Goal: Task Accomplishment & Management: Manage account settings

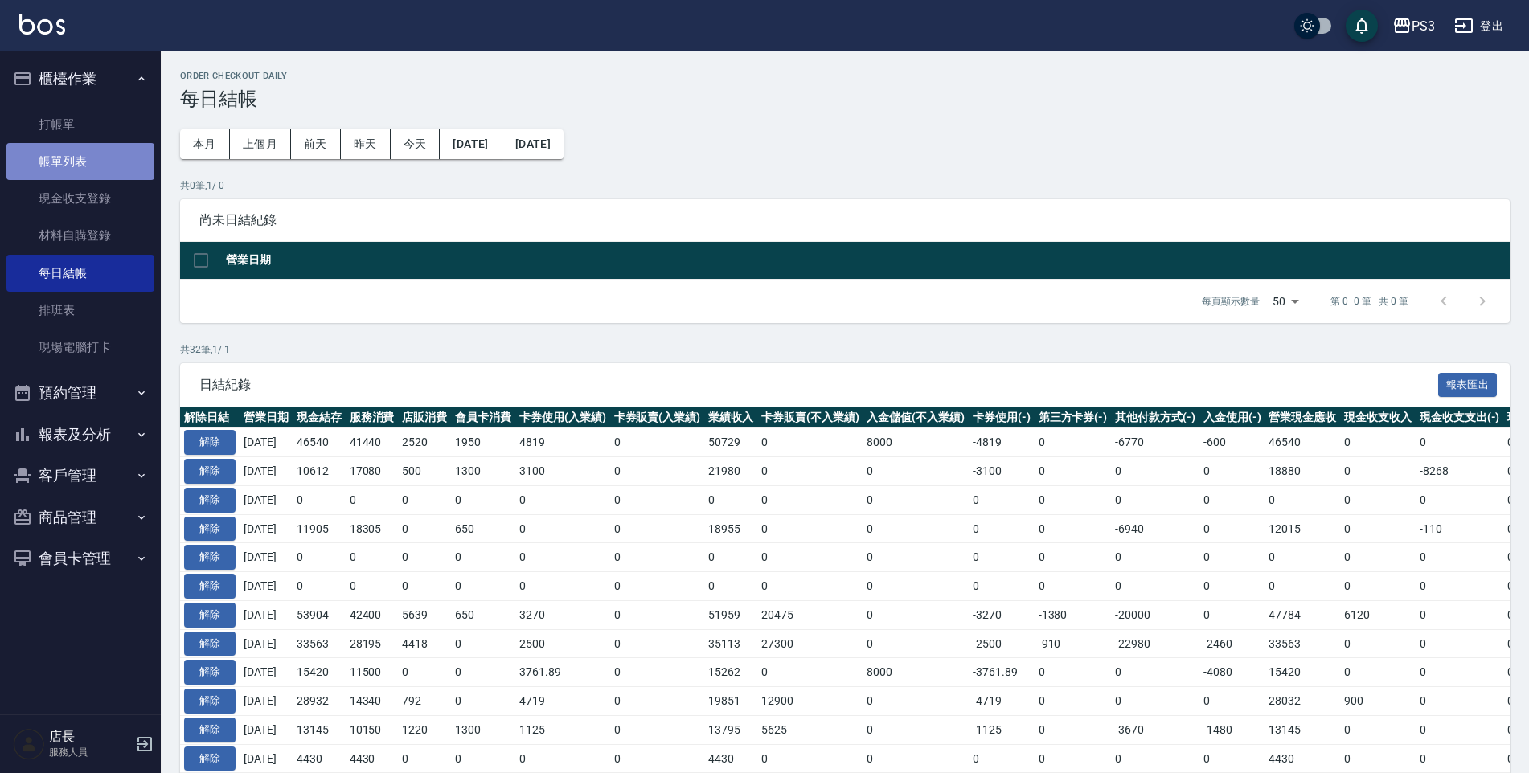
click at [49, 165] on link "帳單列表" at bounding box center [80, 161] width 148 height 37
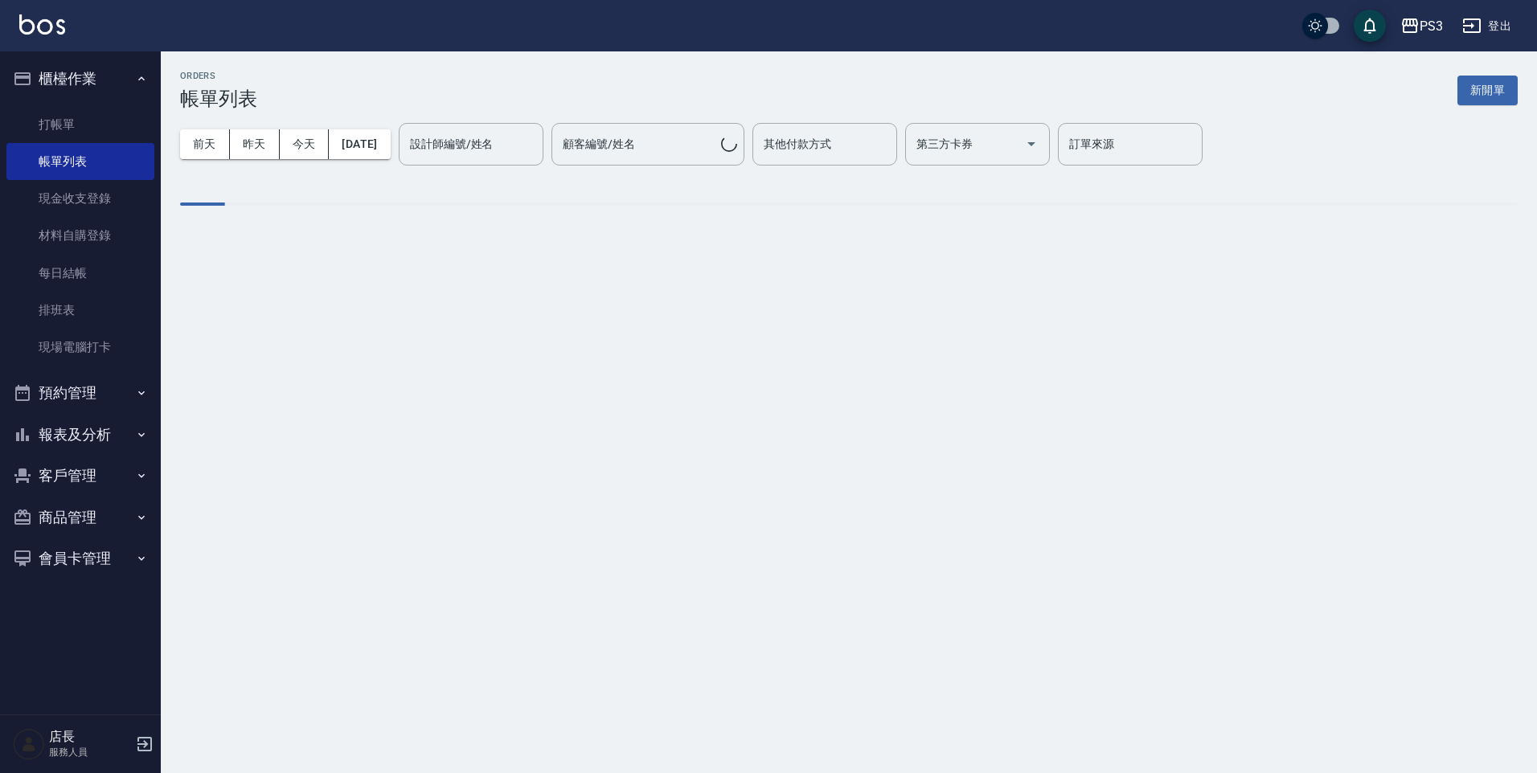
click at [92, 397] on button "預約管理" at bounding box center [80, 393] width 148 height 42
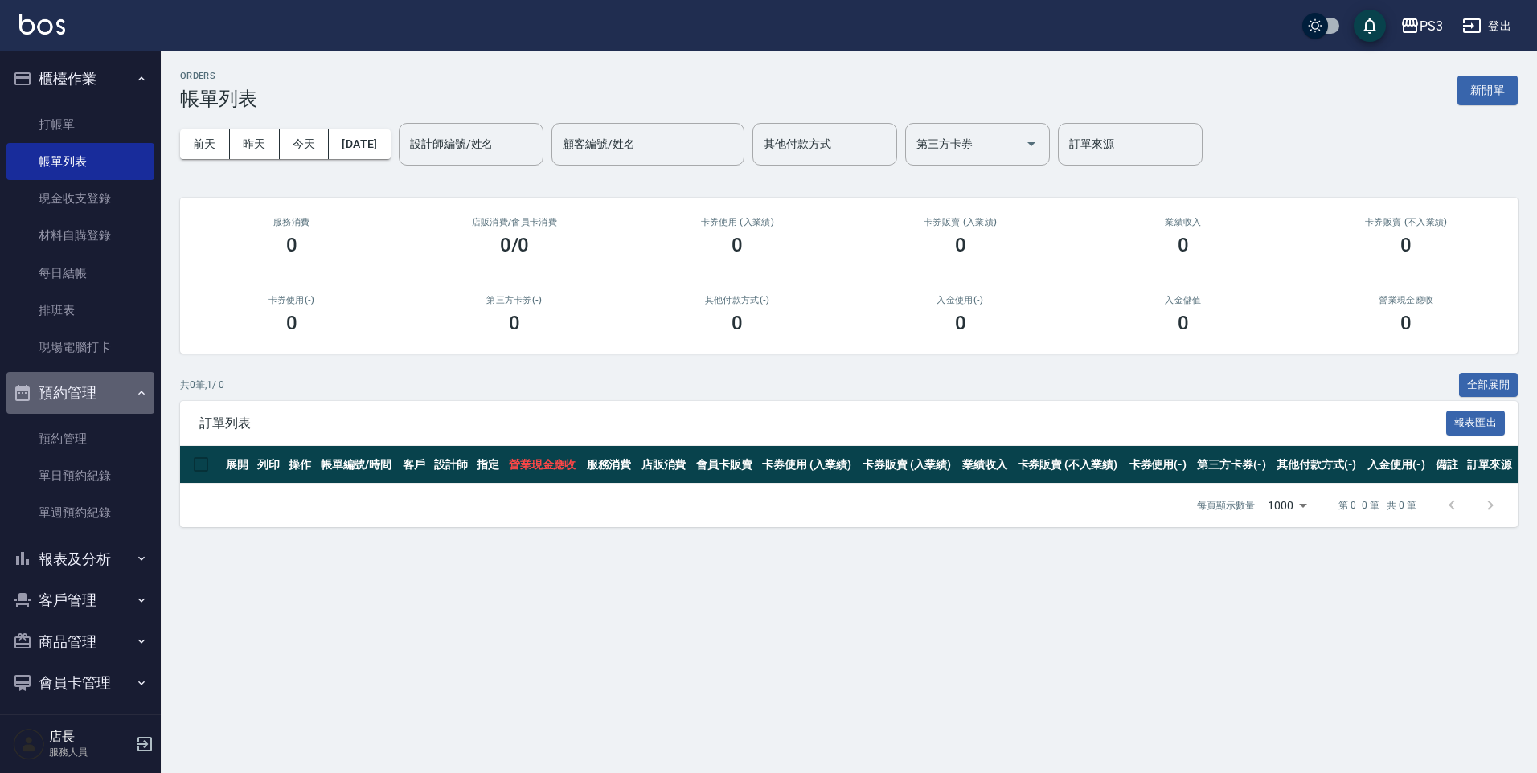
click at [84, 407] on button "預約管理" at bounding box center [80, 393] width 148 height 42
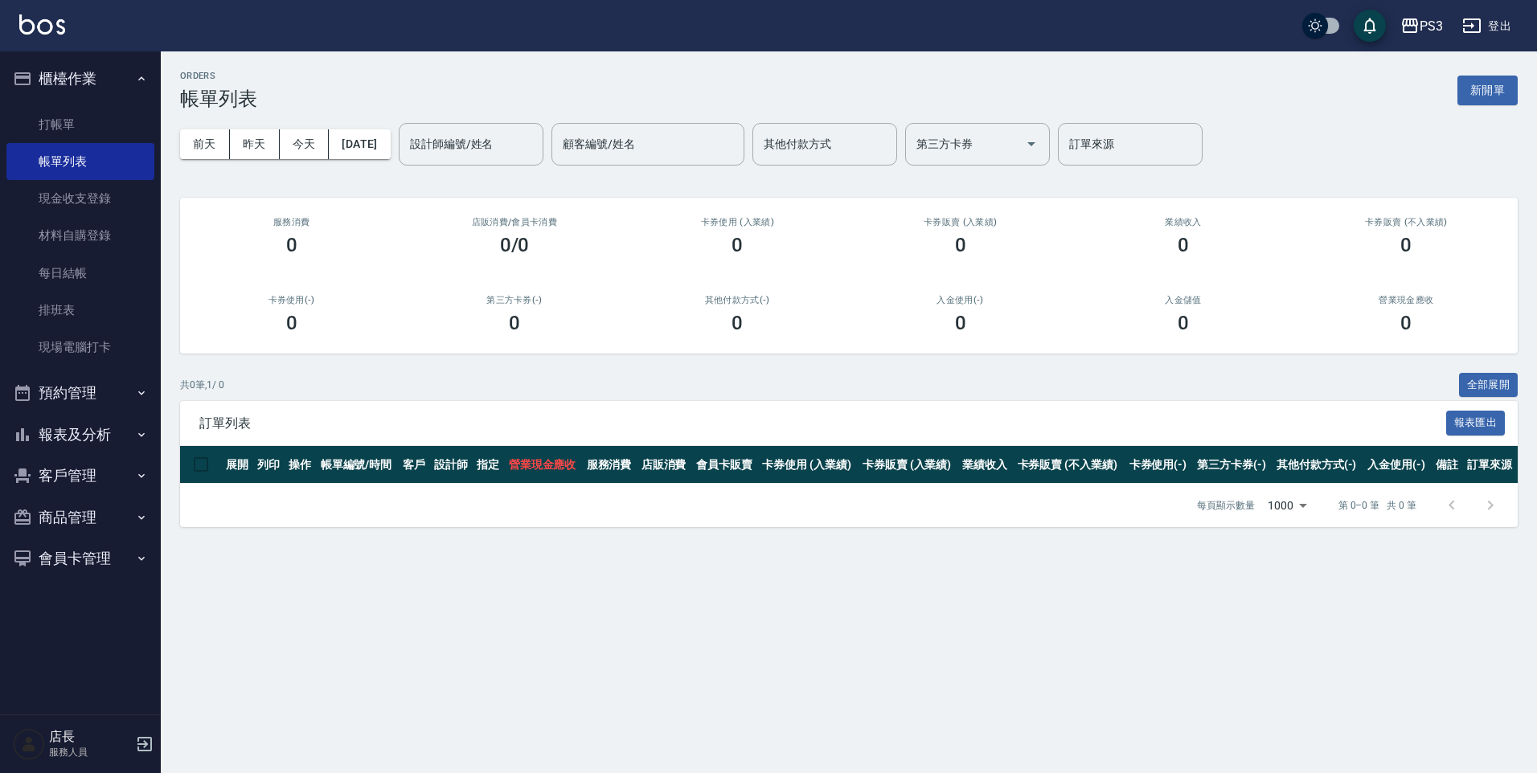
click at [70, 468] on button "客戶管理" at bounding box center [80, 476] width 148 height 42
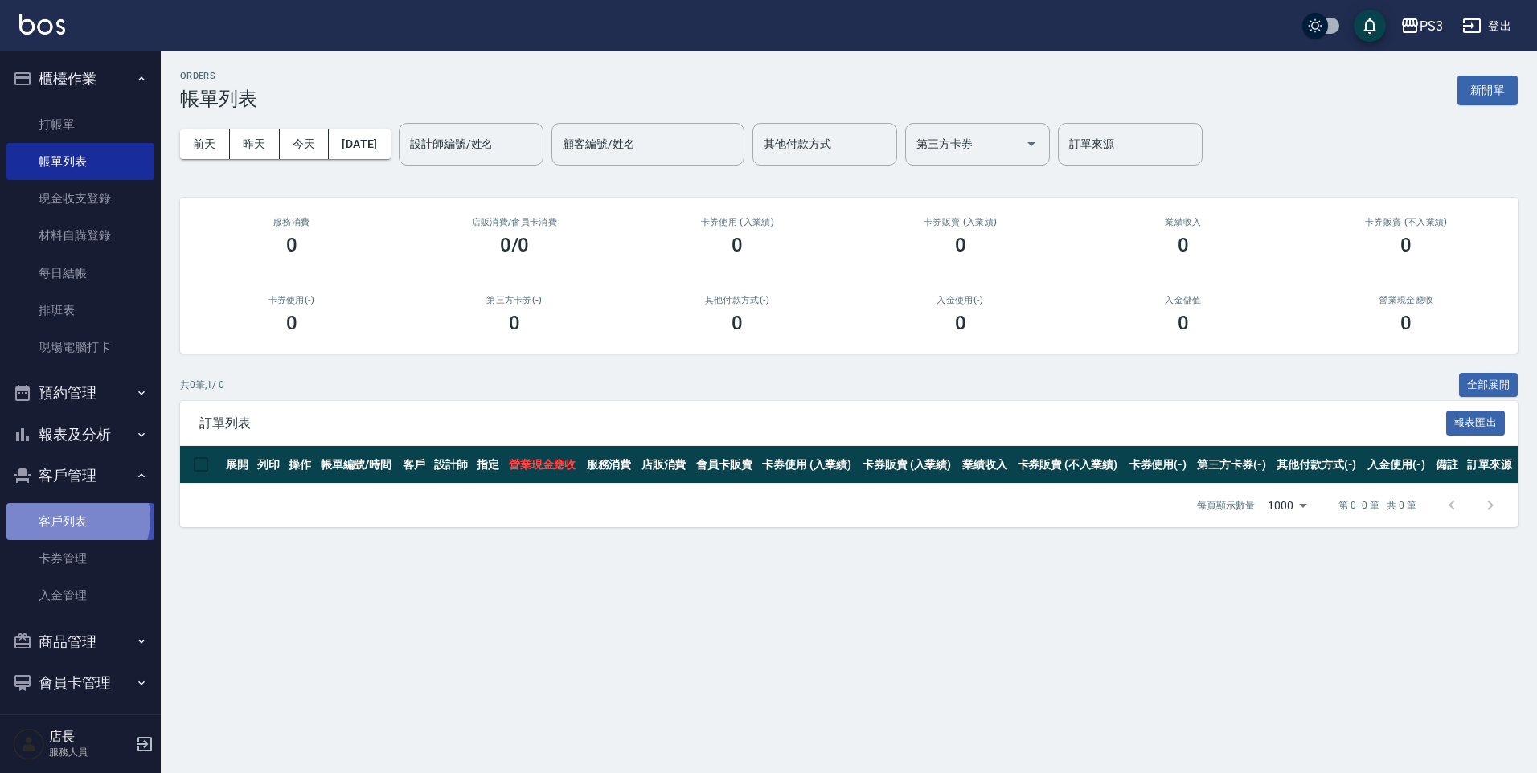
click at [71, 518] on link "客戶列表" at bounding box center [80, 521] width 148 height 37
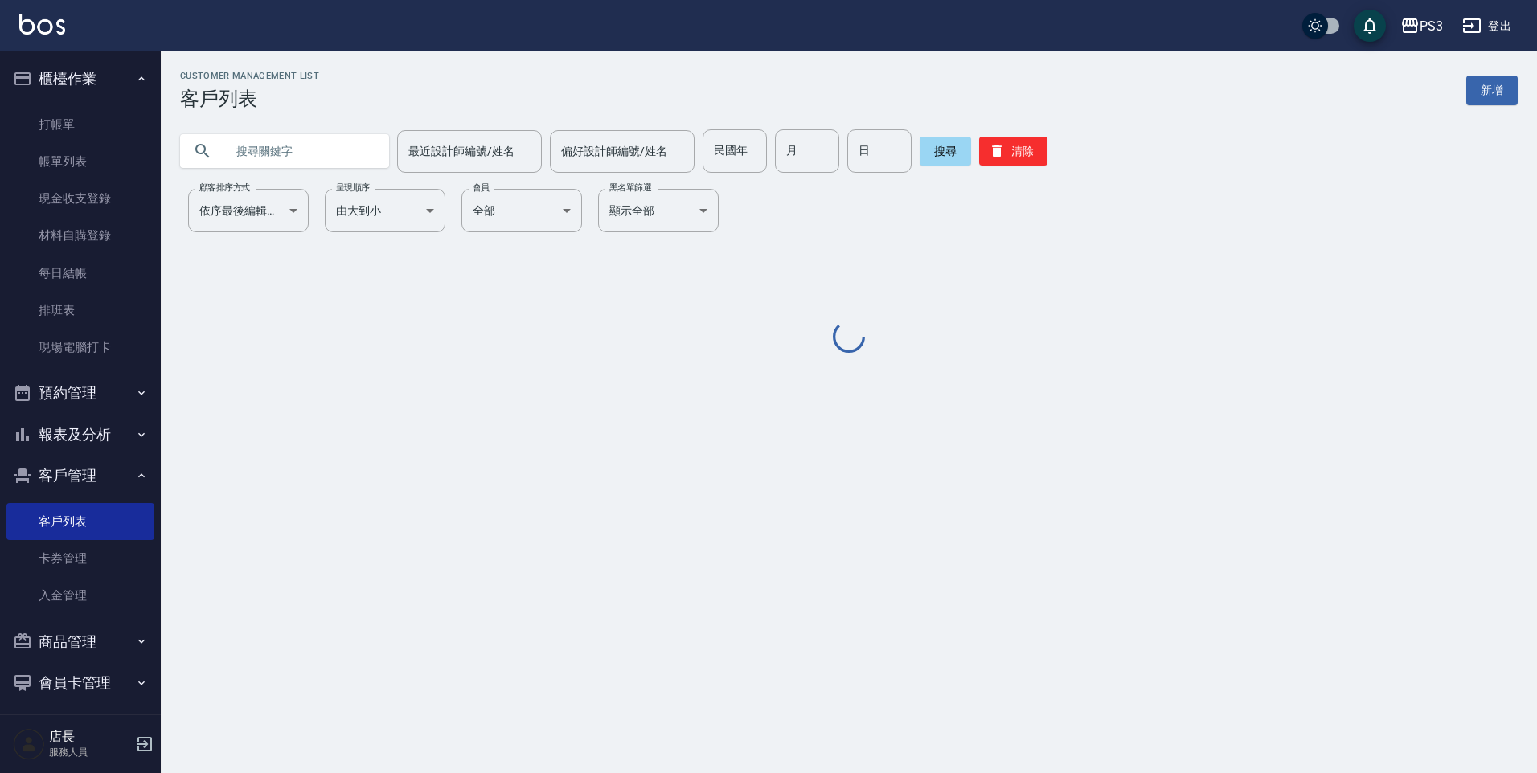
click at [343, 152] on input "text" at bounding box center [300, 150] width 151 height 43
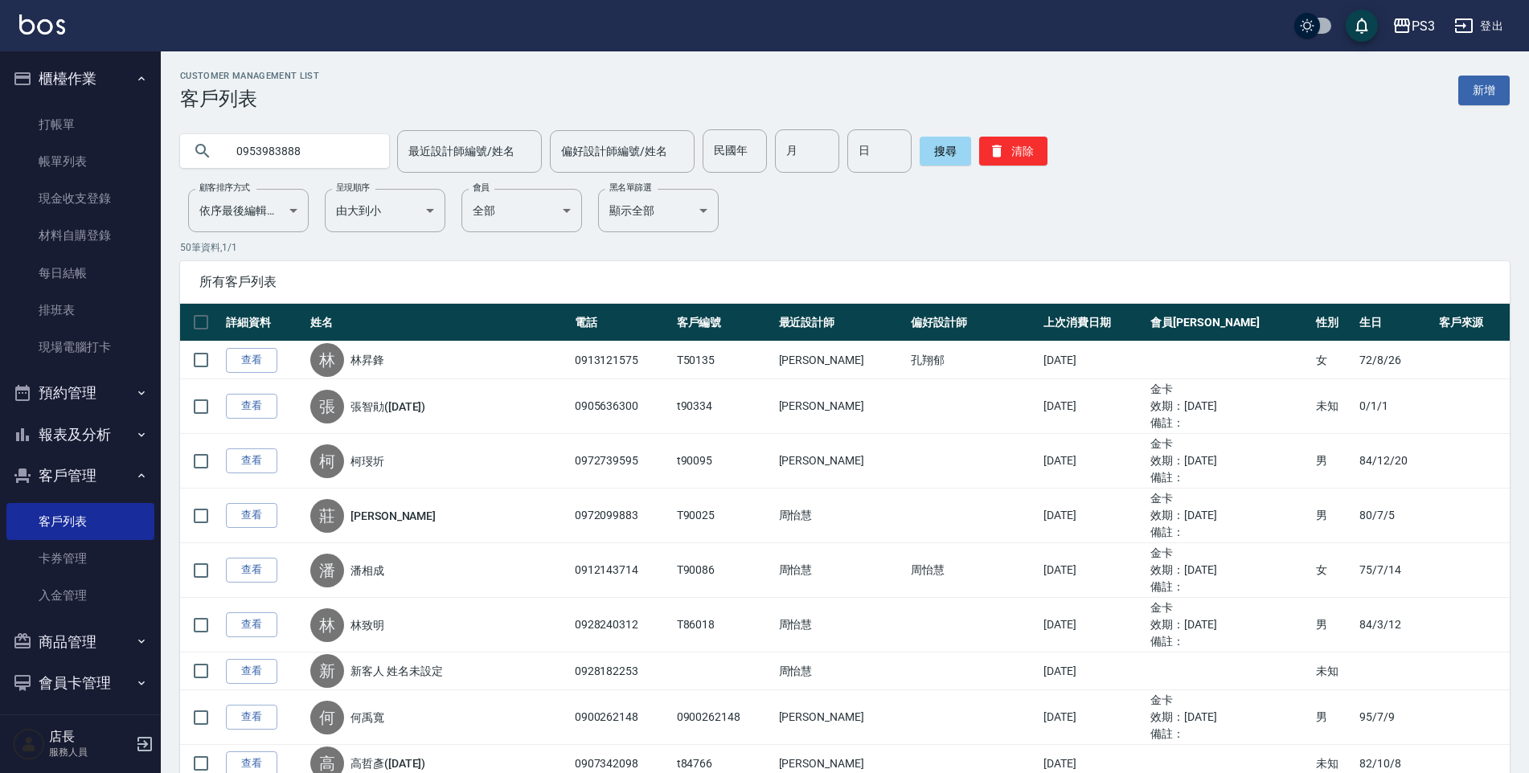
type input "0953983888"
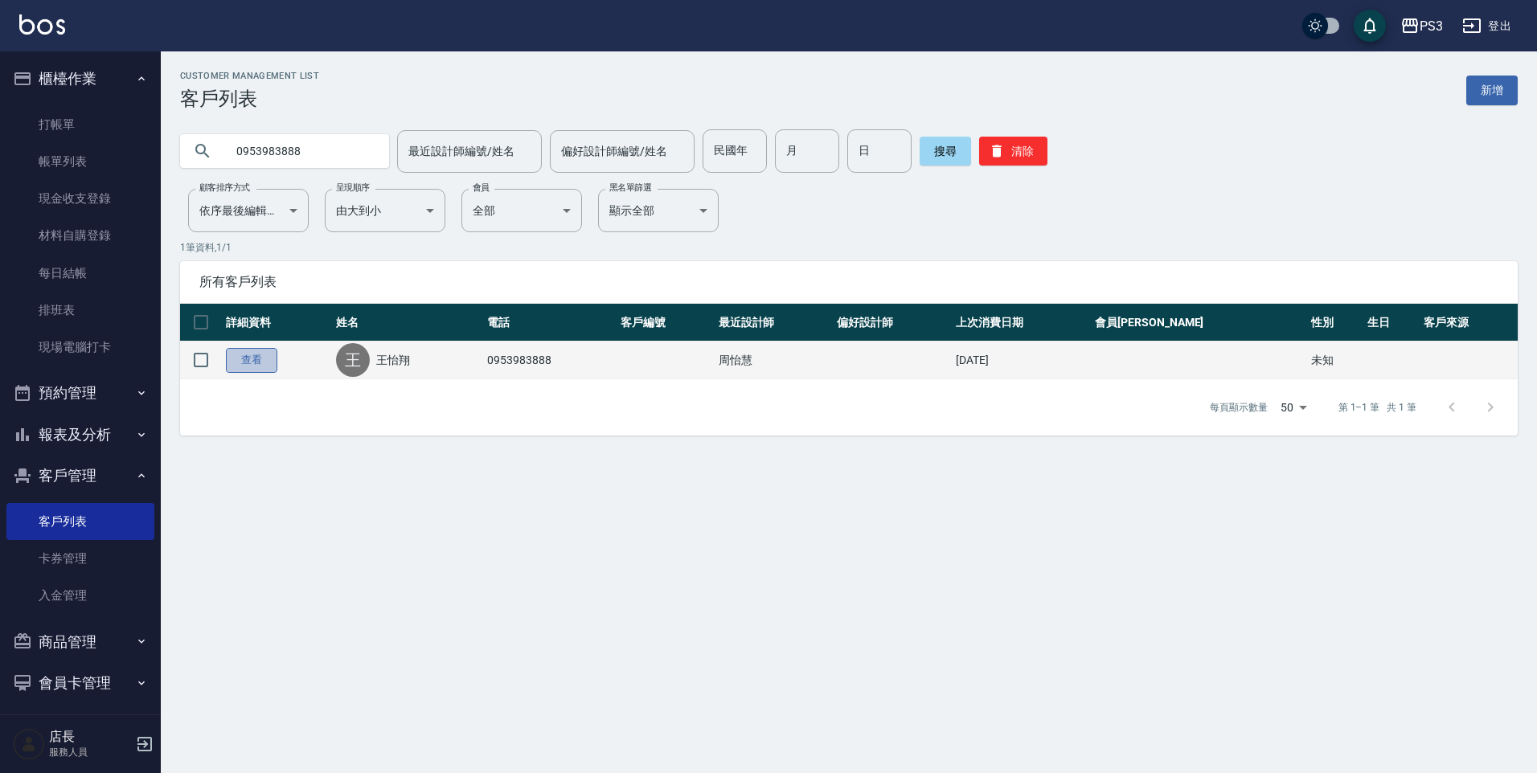
click at [264, 367] on link "查看" at bounding box center [251, 360] width 51 height 25
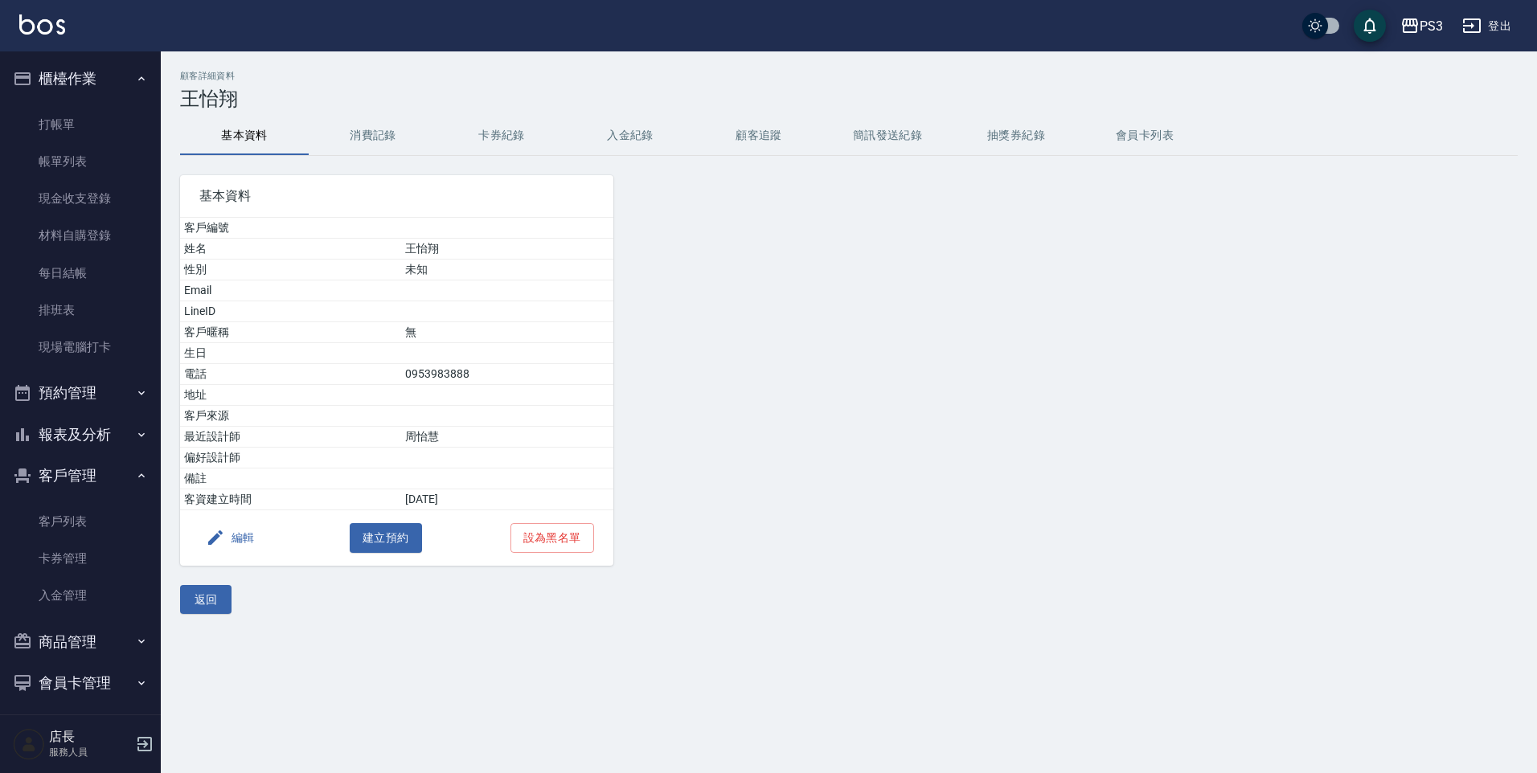
click at [387, 143] on button "消費記錄" at bounding box center [373, 136] width 129 height 39
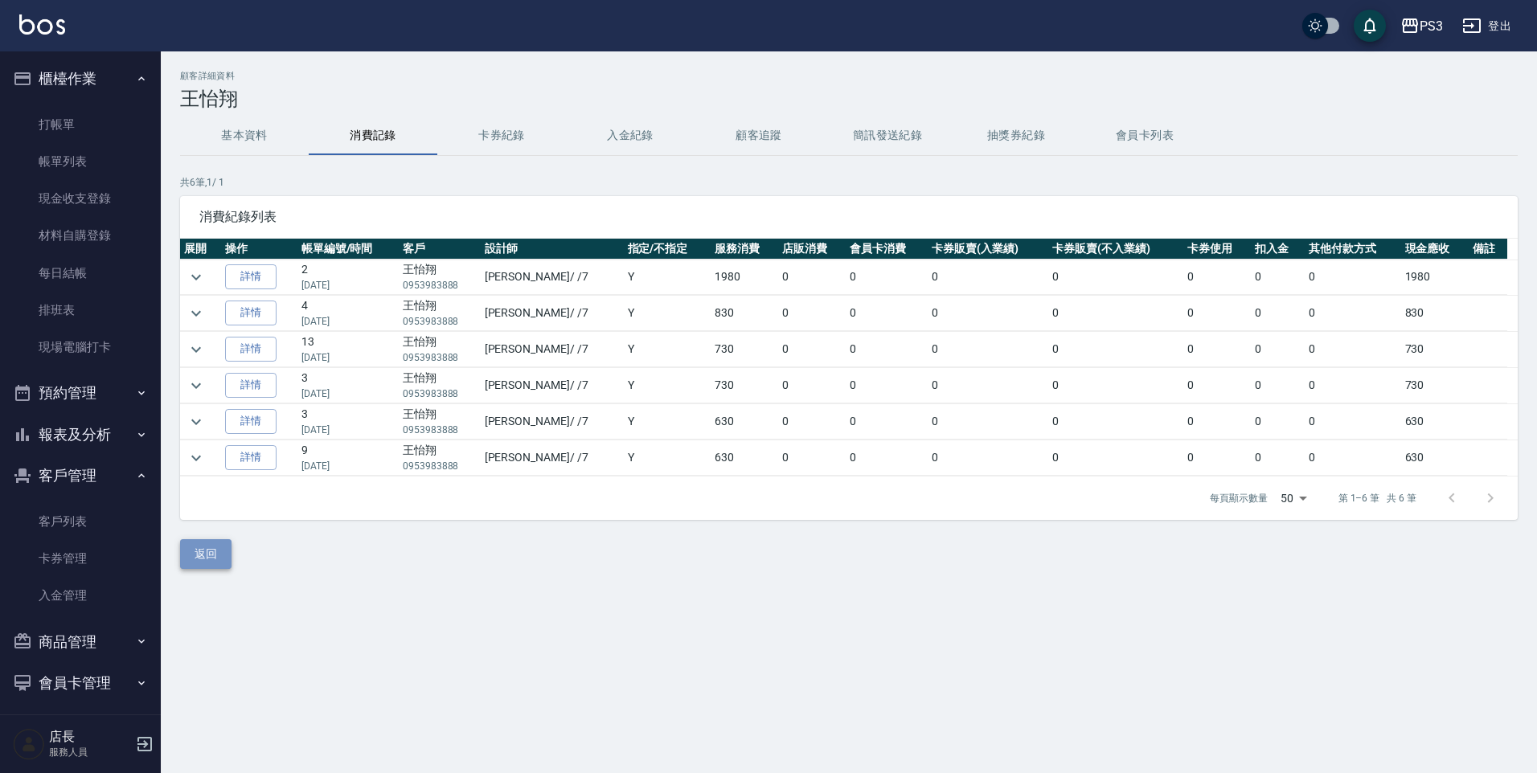
click at [197, 566] on button "返回" at bounding box center [205, 554] width 51 height 30
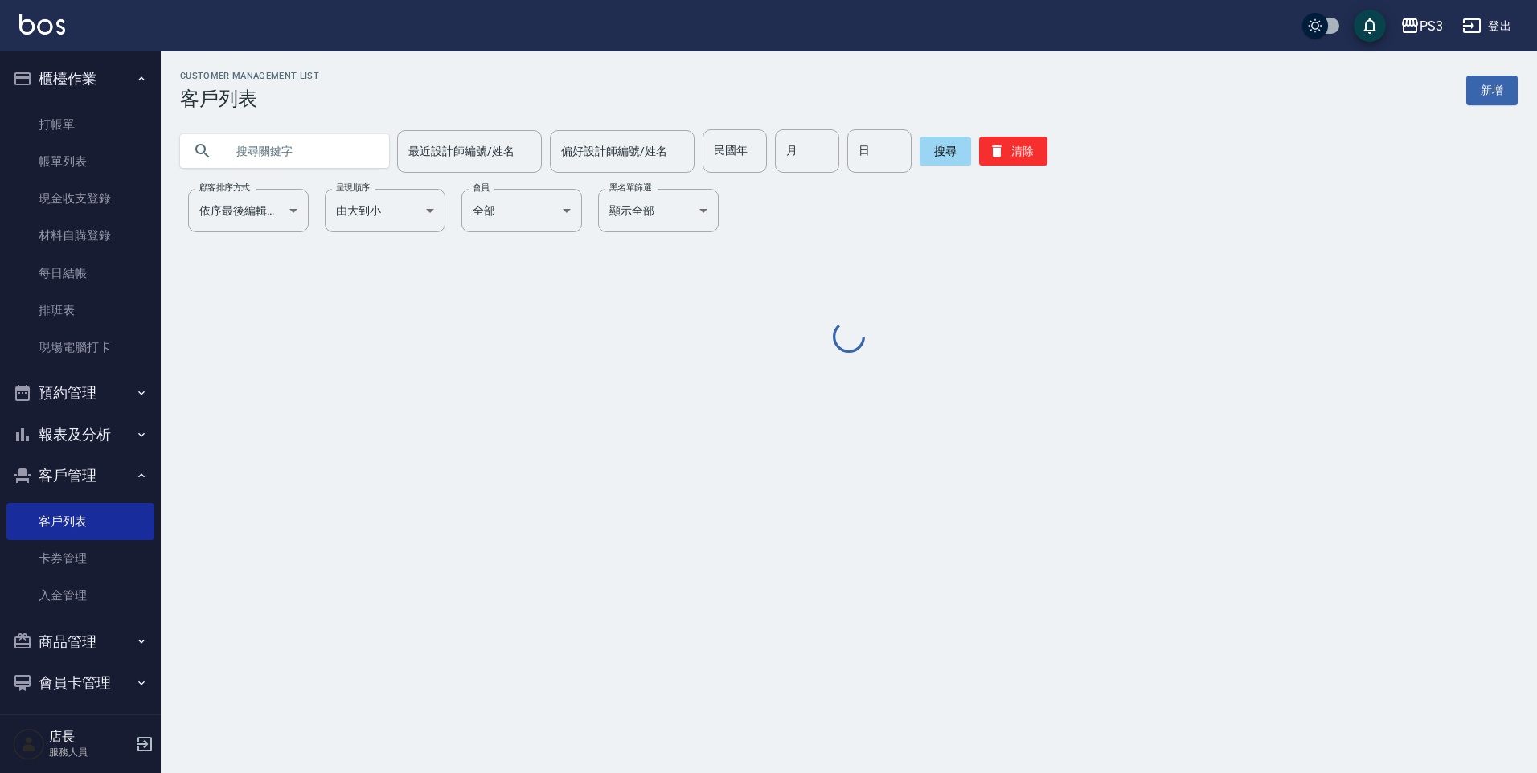
click at [283, 149] on input "text" at bounding box center [300, 150] width 151 height 43
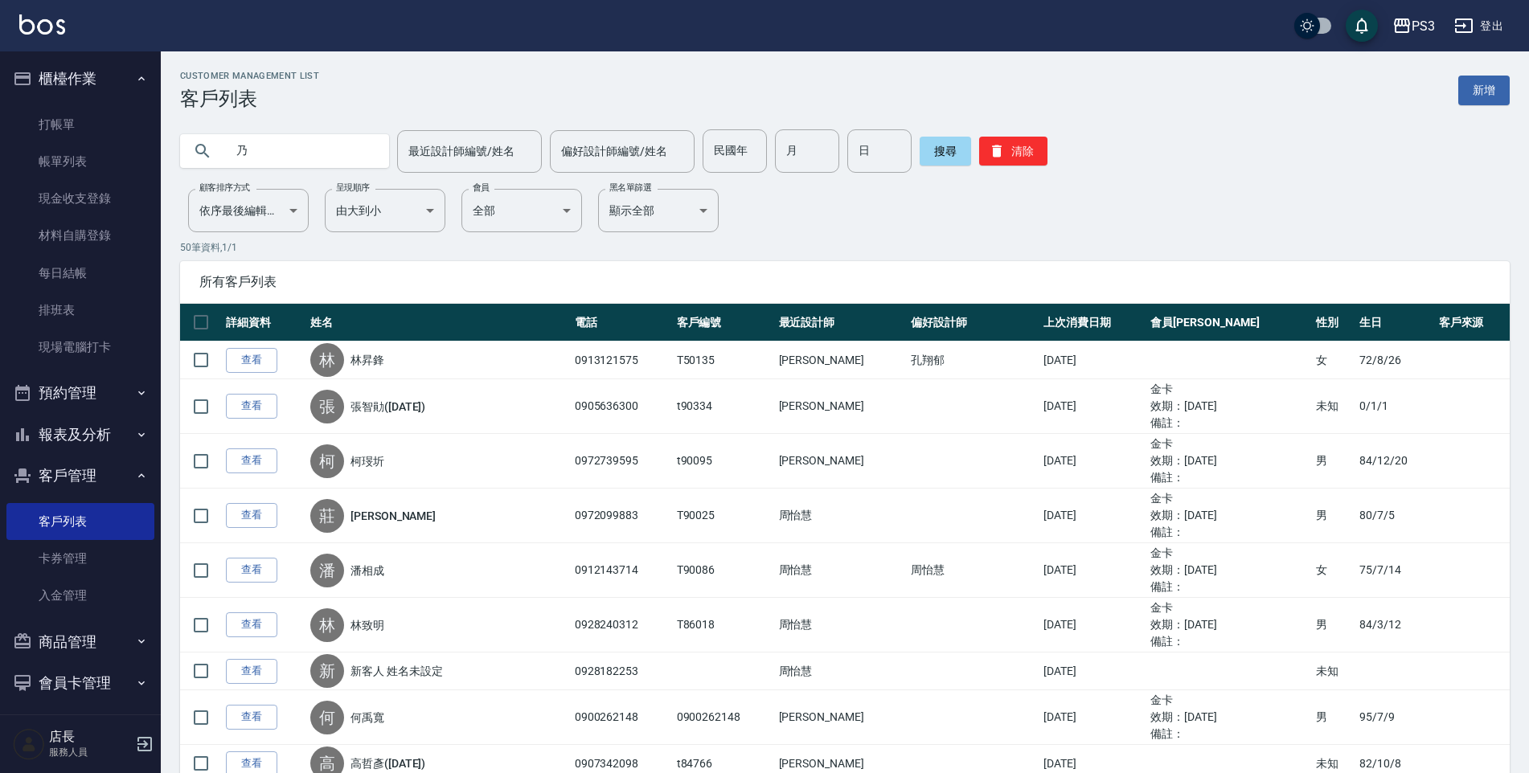
type input "乃"
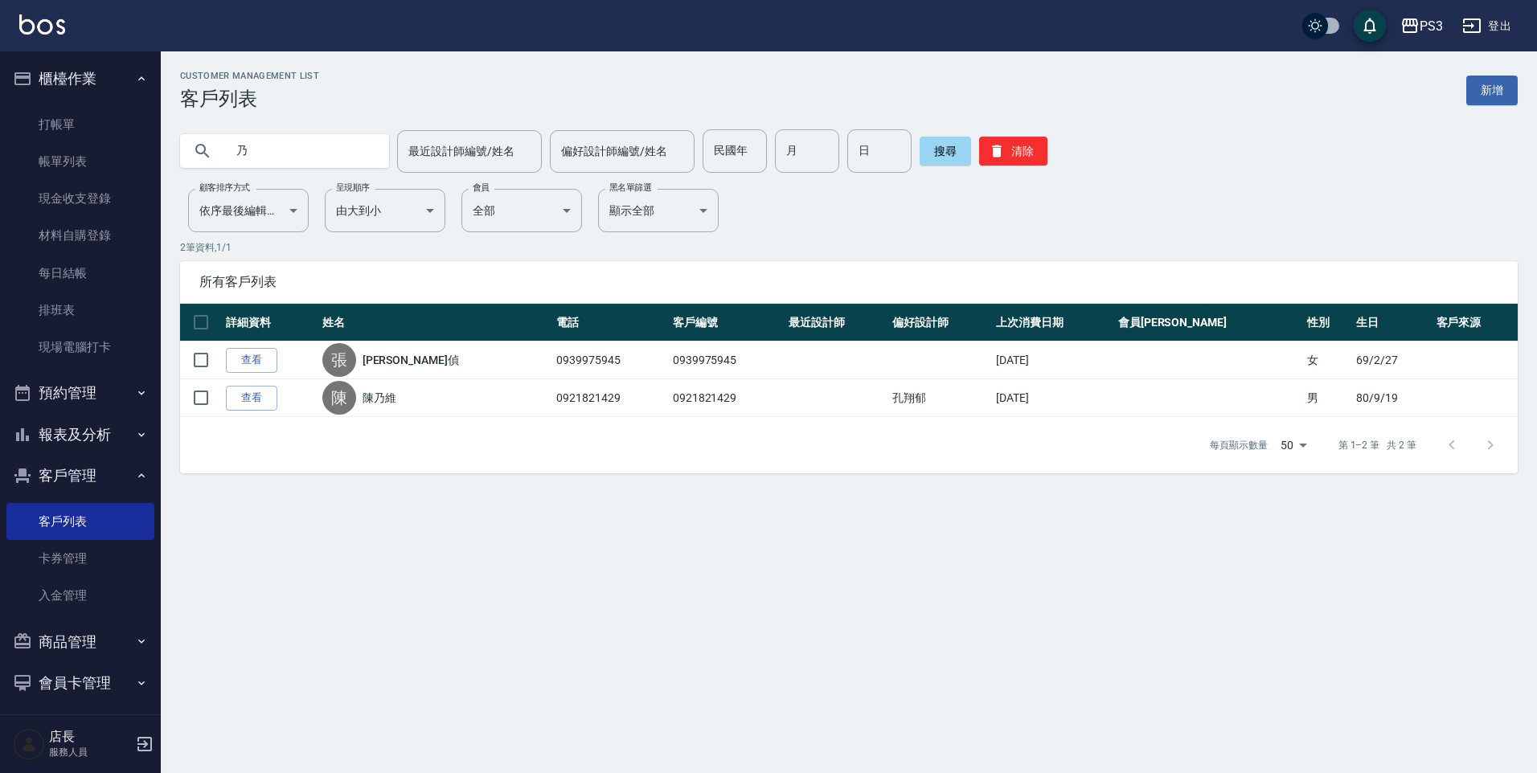
drag, startPoint x: 364, startPoint y: 156, endPoint x: 235, endPoint y: 142, distance: 130.1
click at [235, 142] on input "乃" at bounding box center [300, 150] width 151 height 43
type input "奶"
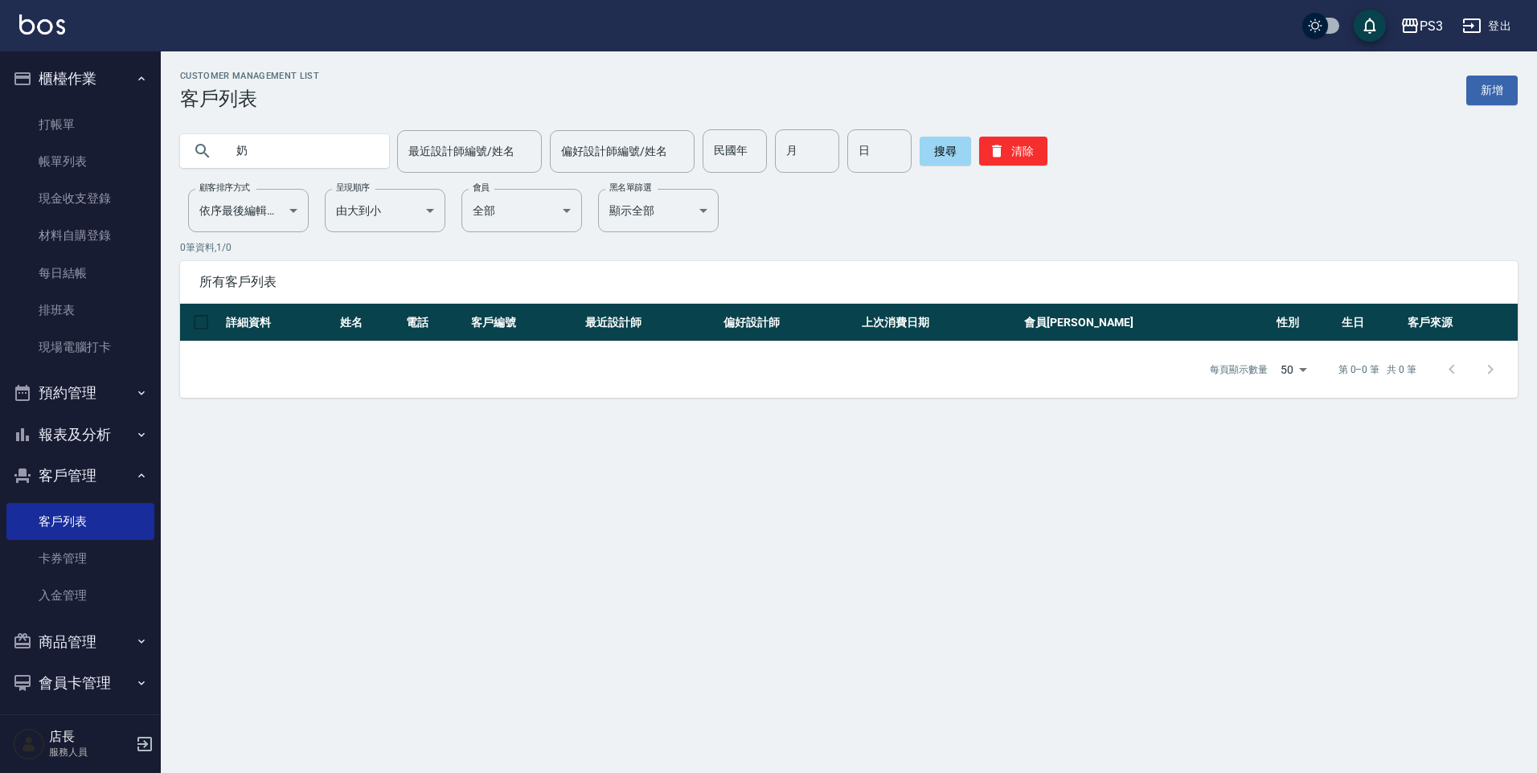
drag, startPoint x: 256, startPoint y: 149, endPoint x: 239, endPoint y: 147, distance: 17.8
click at [239, 147] on input "奶" at bounding box center [300, 150] width 151 height 43
type input "乃"
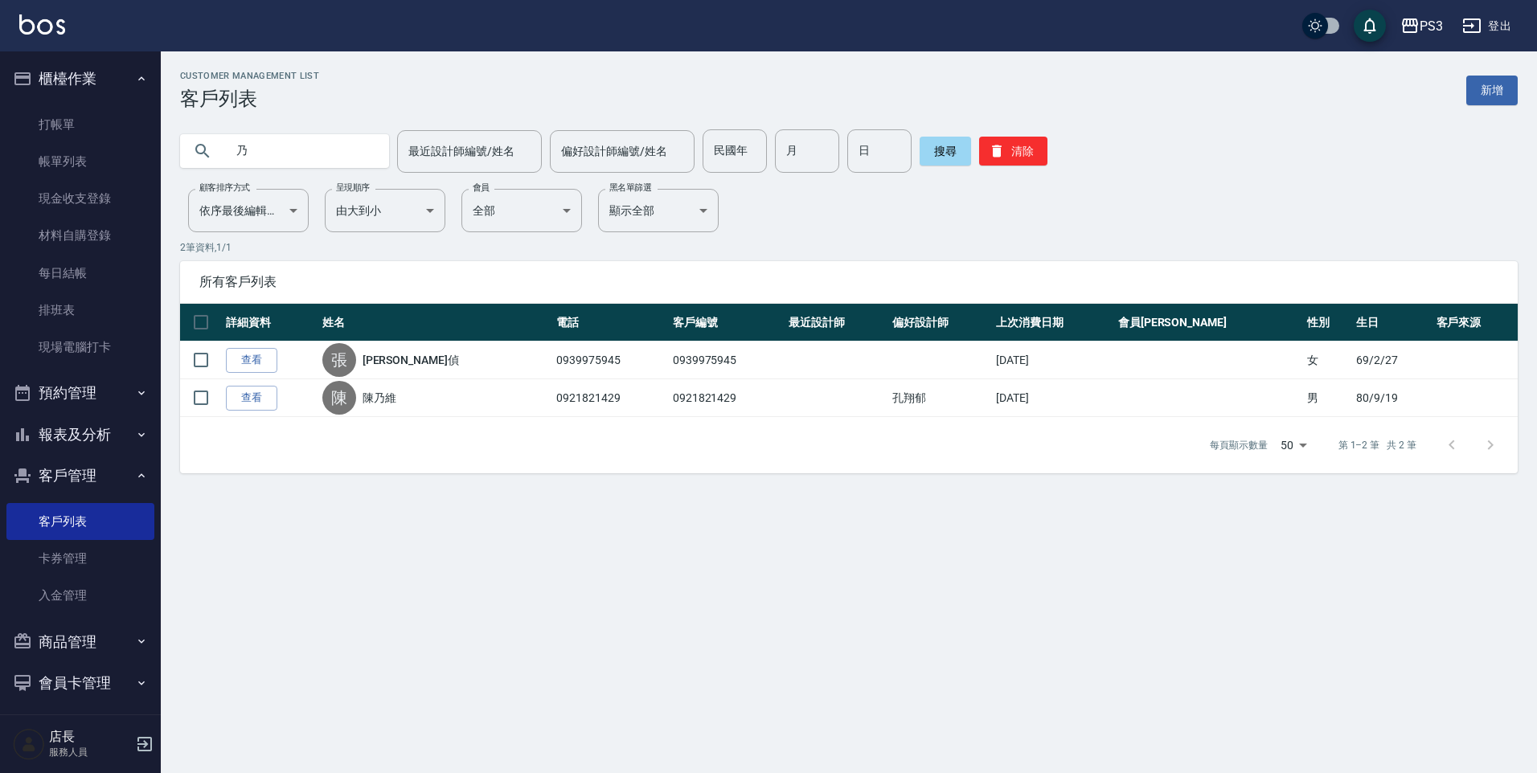
click at [252, 366] on link "查看" at bounding box center [251, 360] width 51 height 25
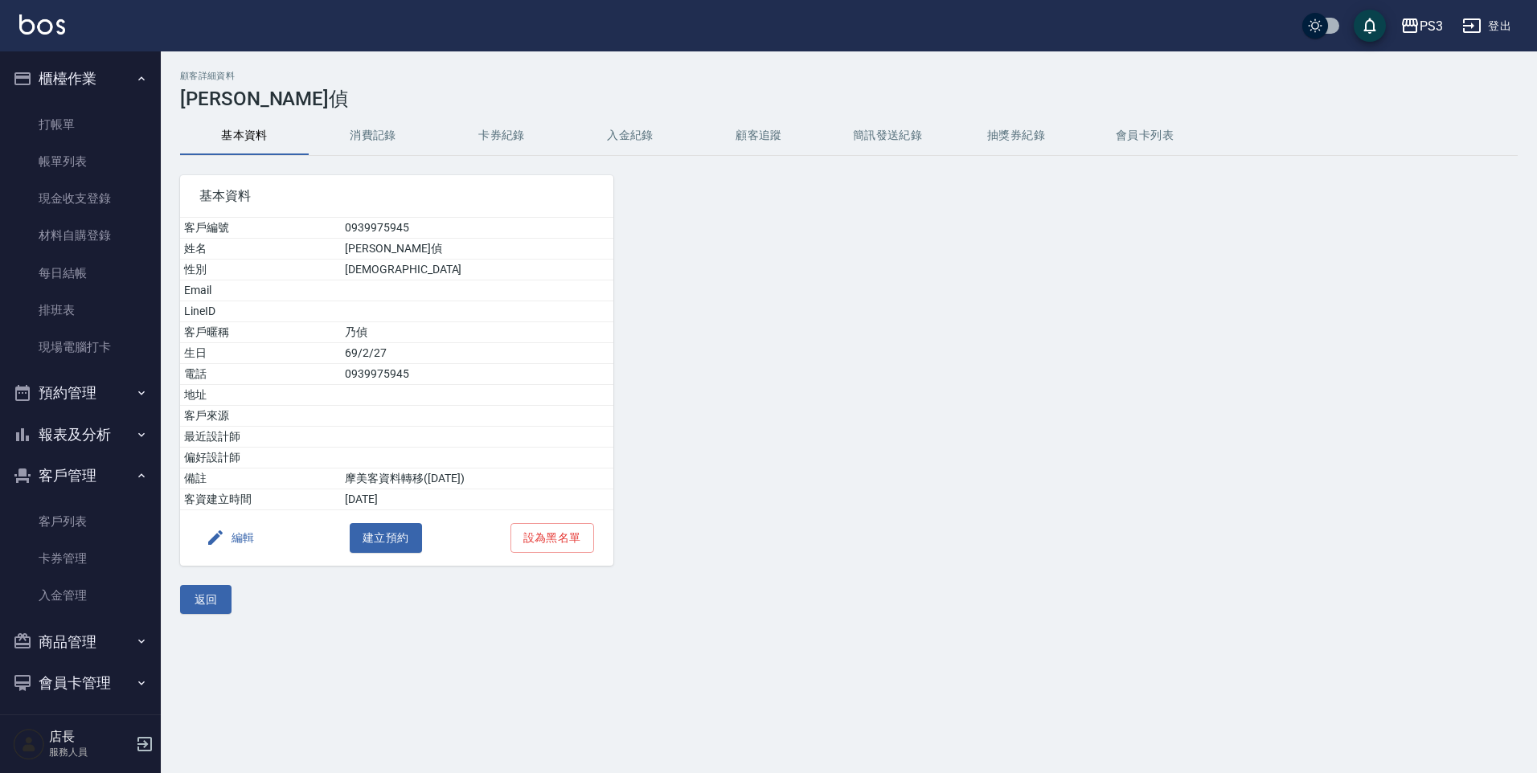
click at [282, 129] on button "基本資料" at bounding box center [244, 136] width 129 height 39
click at [203, 619] on div "顧客詳細資料 張乃偵 基本資料 消費記錄 卡券紀錄 入金紀錄 顧客追蹤 簡訊發送紀錄 抽獎券紀錄 會員卡列表 基本資料 客戶編號 0939975945 姓名 …" at bounding box center [849, 342] width 1376 height 582
click at [386, 136] on button "消費記錄" at bounding box center [373, 136] width 129 height 39
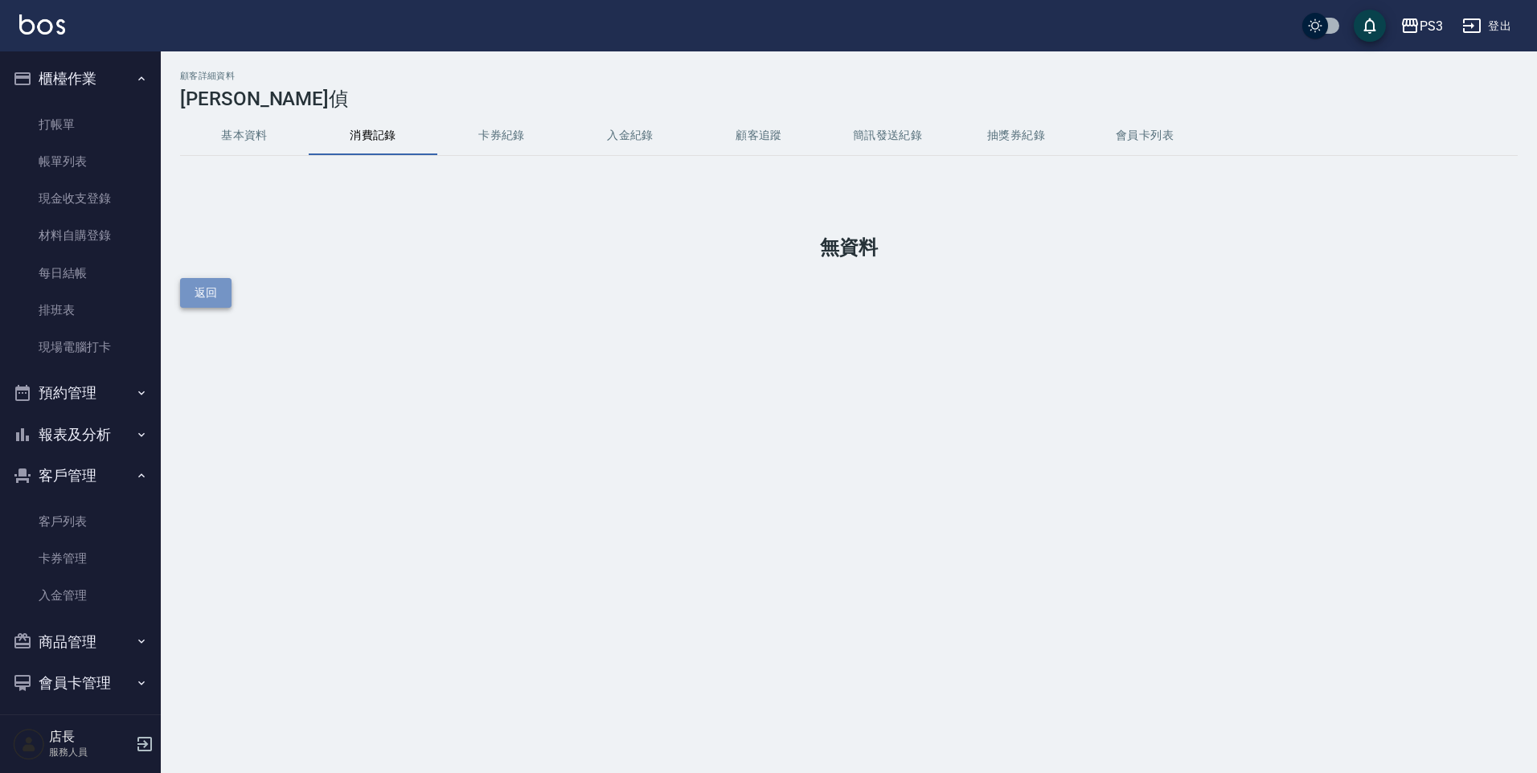
click at [201, 302] on button "返回" at bounding box center [205, 293] width 51 height 30
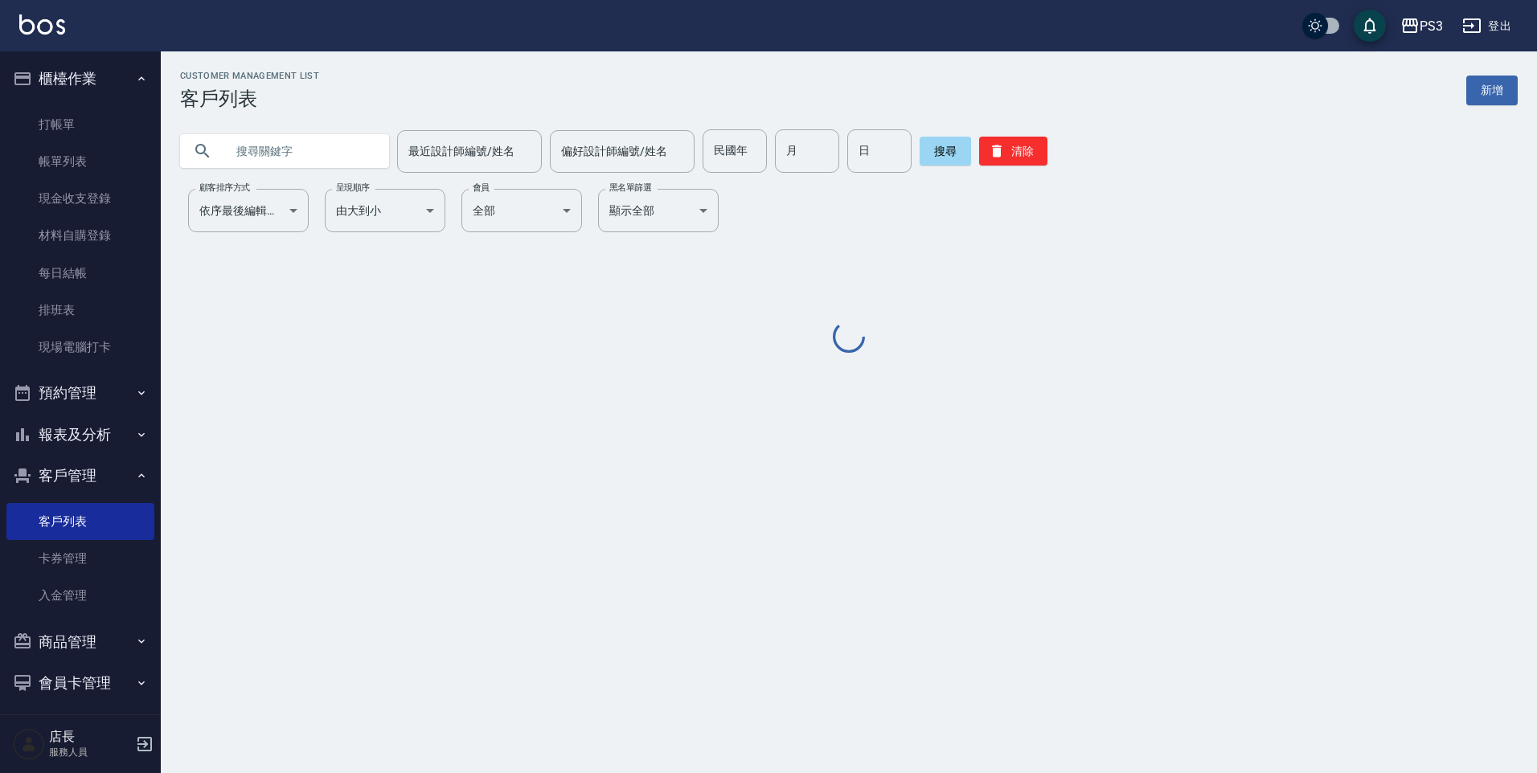
click at [322, 147] on input "text" at bounding box center [300, 150] width 151 height 43
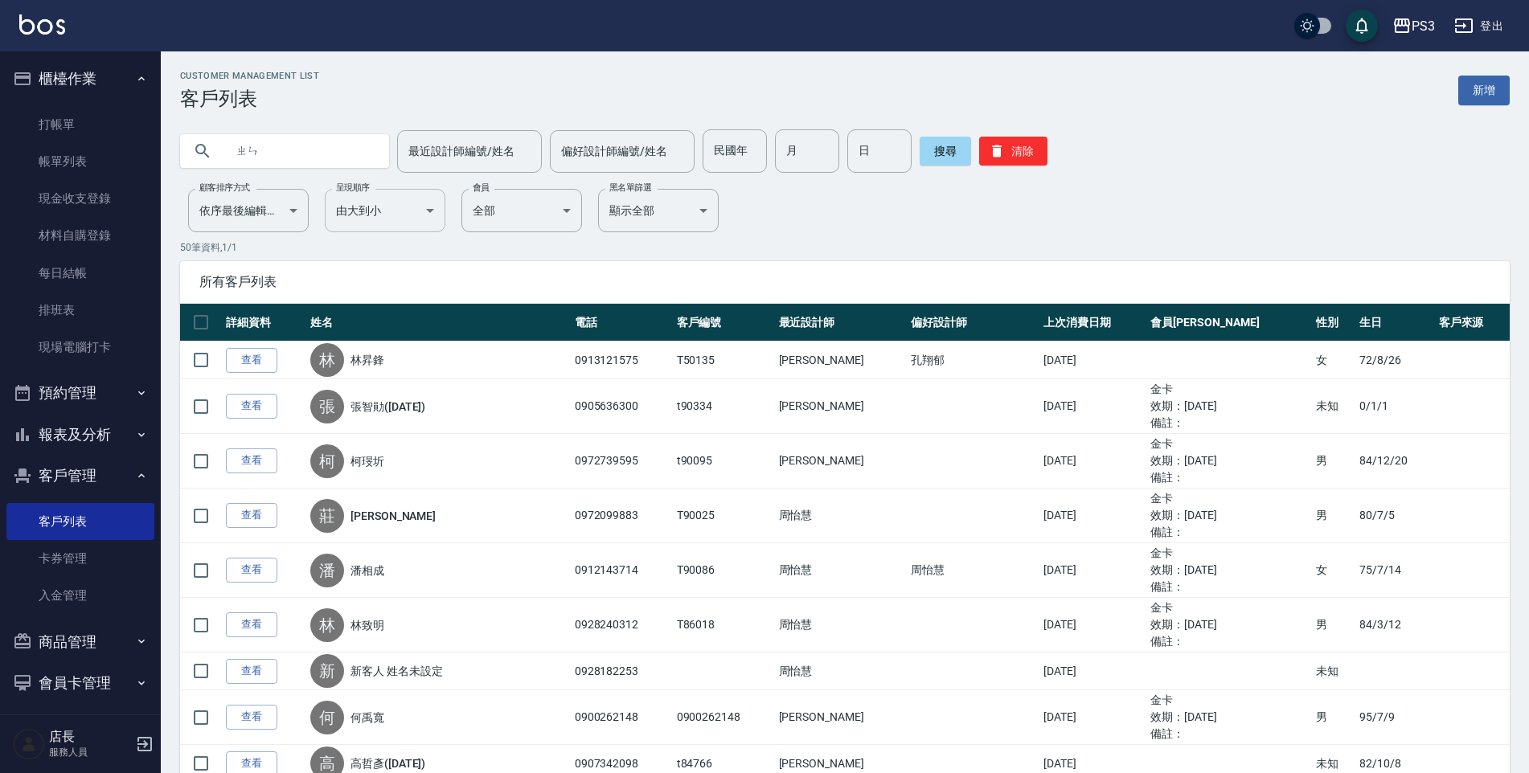
type input "真"
type input "甄"
click at [919, 158] on button "搜尋" at bounding box center [944, 151] width 51 height 29
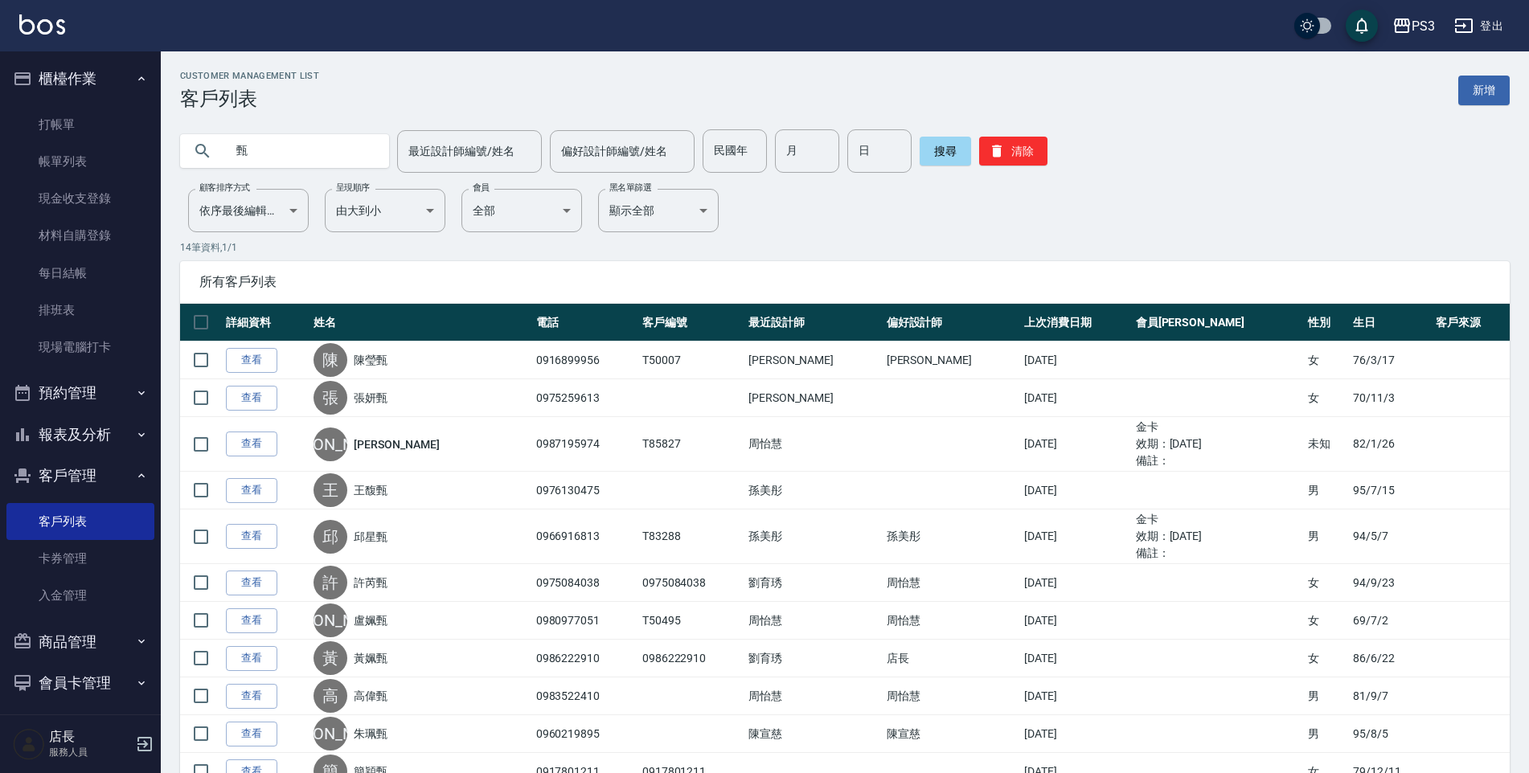
drag, startPoint x: 316, startPoint y: 141, endPoint x: 227, endPoint y: 149, distance: 88.7
click at [227, 149] on input "甄" at bounding box center [300, 150] width 151 height 43
